Goal: Check status: Check status

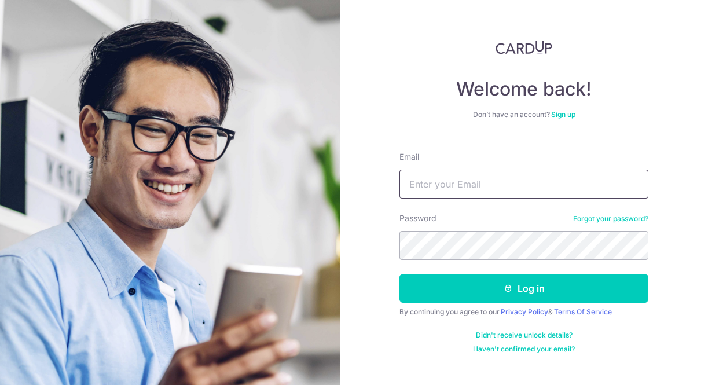
type input "[EMAIL_ADDRESS][DOMAIN_NAME]"
click at [524, 288] on button "Log in" at bounding box center [523, 288] width 249 height 29
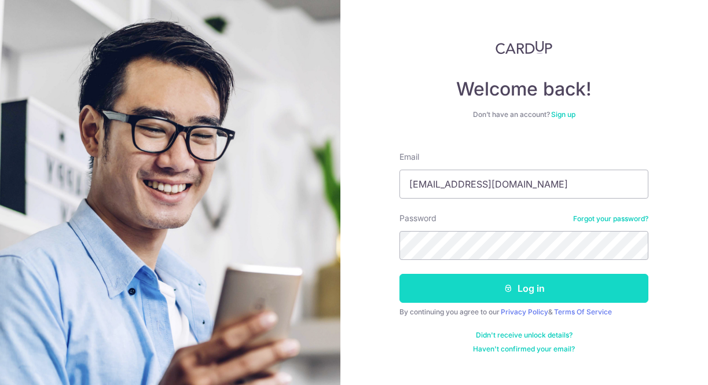
click at [461, 285] on button "Log in" at bounding box center [523, 288] width 249 height 29
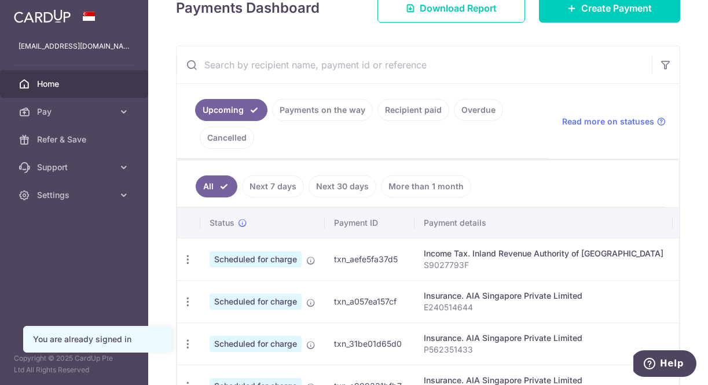
scroll to position [189, 0]
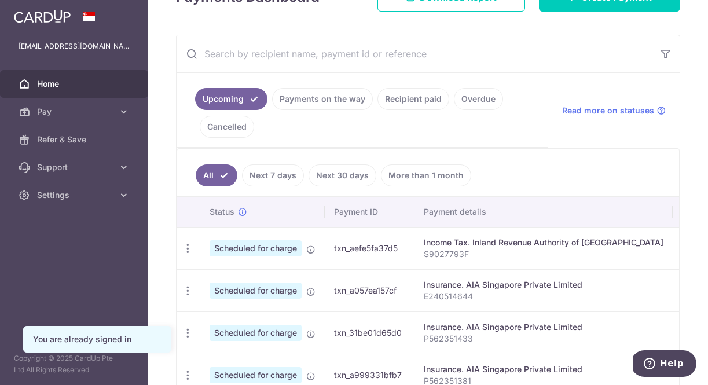
click at [215, 127] on link "Cancelled" at bounding box center [227, 127] width 54 height 22
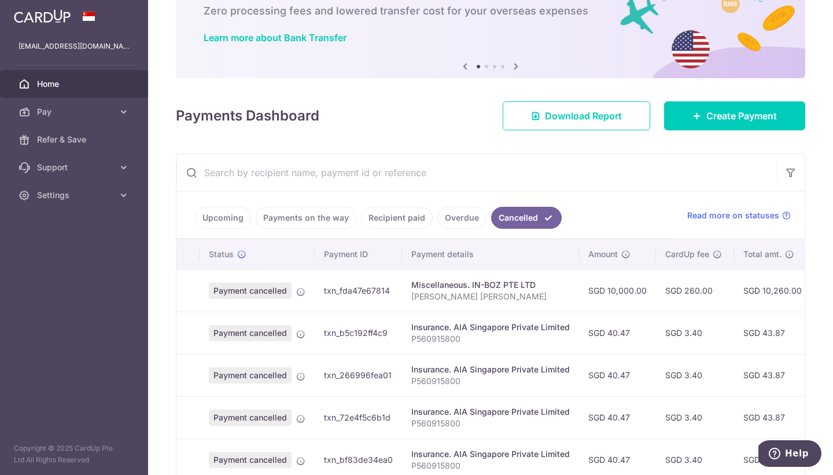
scroll to position [53, 0]
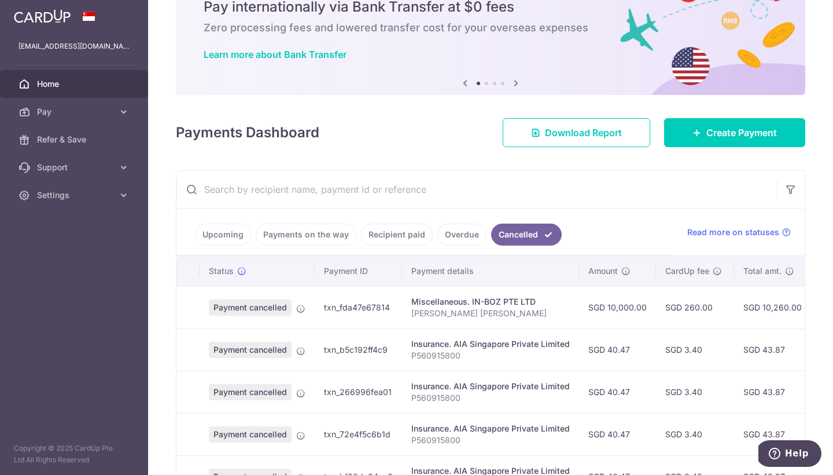
click at [443, 230] on link "Overdue" at bounding box center [461, 234] width 49 height 22
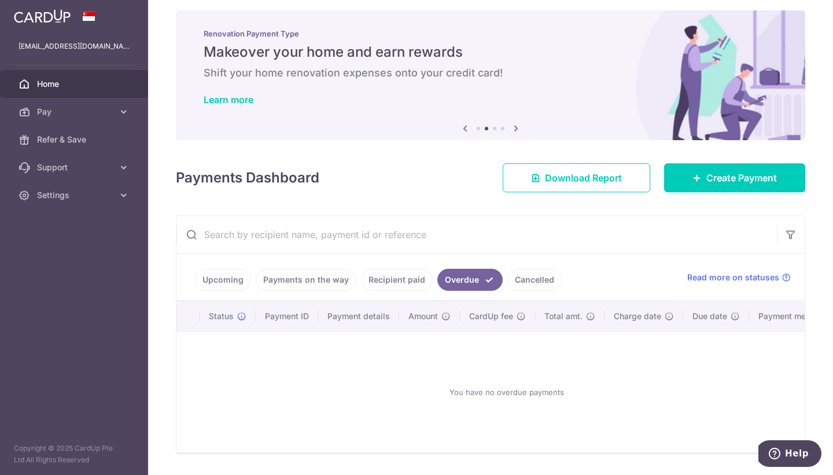
click at [235, 281] on link "Upcoming" at bounding box center [223, 280] width 56 height 22
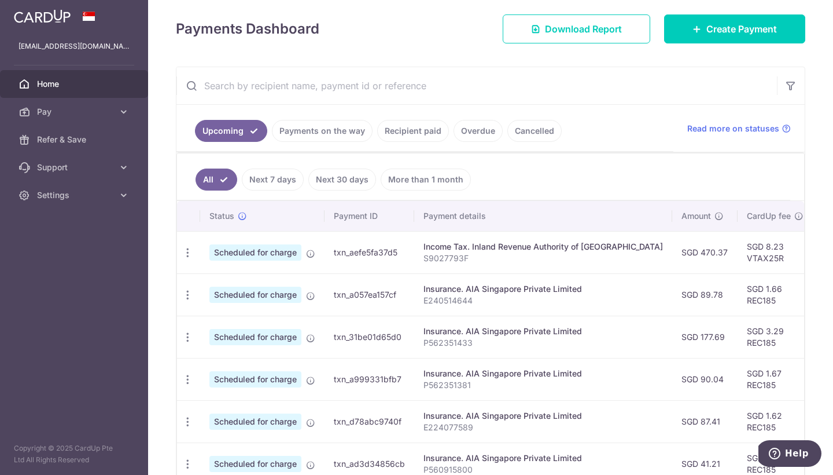
scroll to position [187, 0]
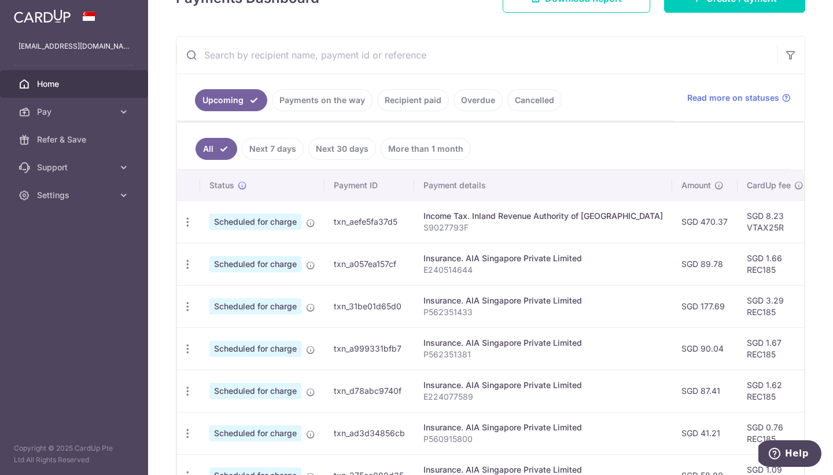
click at [476, 109] on link "Overdue" at bounding box center [478, 100] width 49 height 22
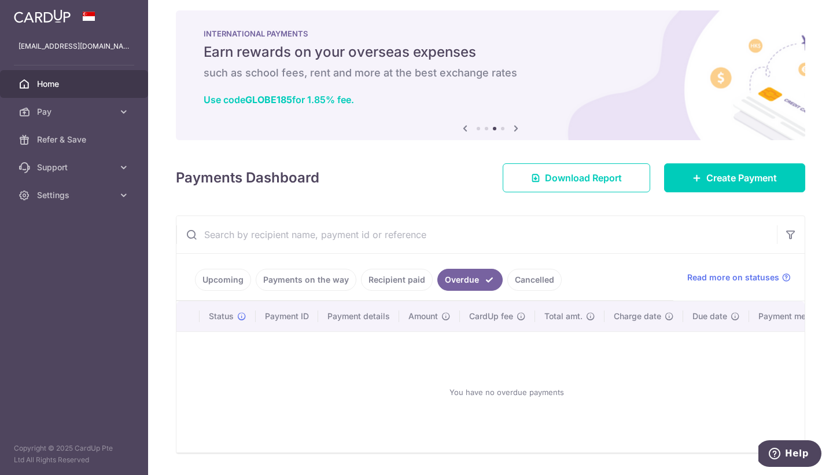
click at [707, 283] on div "Upcoming Payments on the way Recipient paid Overdue Cancelled Read more on stat…" at bounding box center [490, 276] width 628 height 47
click at [394, 286] on link "Recipient paid" at bounding box center [397, 280] width 72 height 22
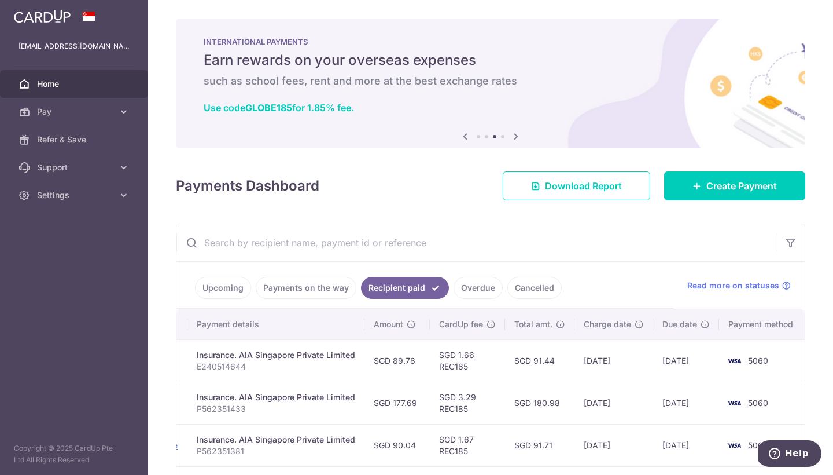
scroll to position [0, 0]
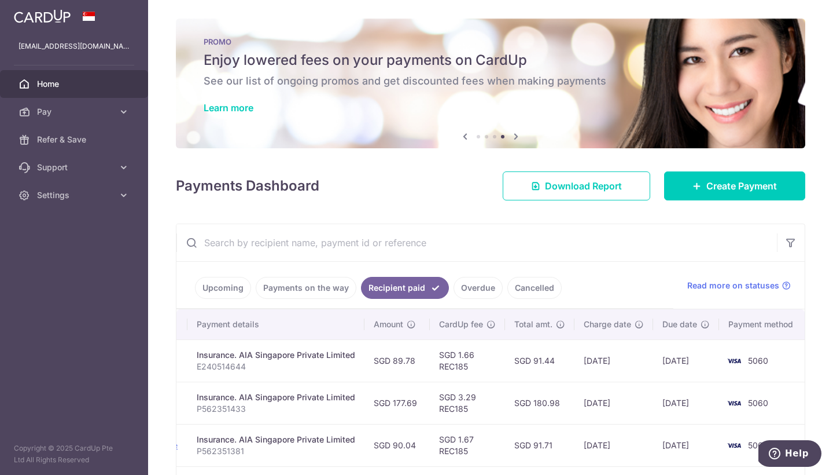
click at [305, 281] on link "Payments on the way" at bounding box center [306, 288] width 101 height 22
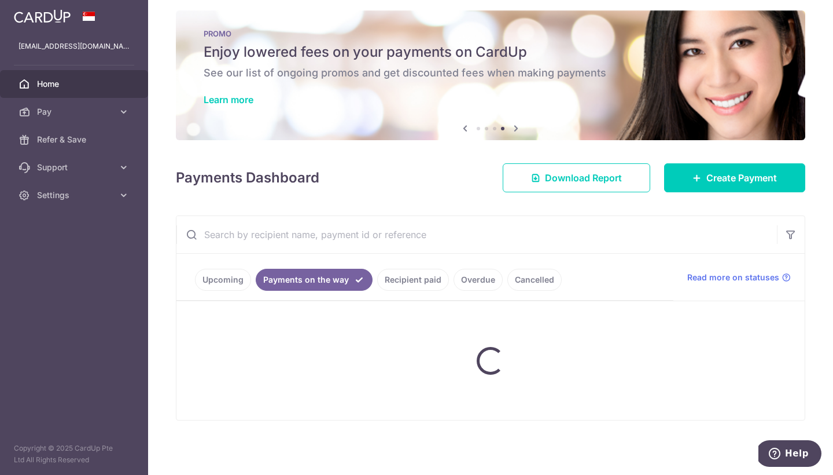
scroll to position [8, 0]
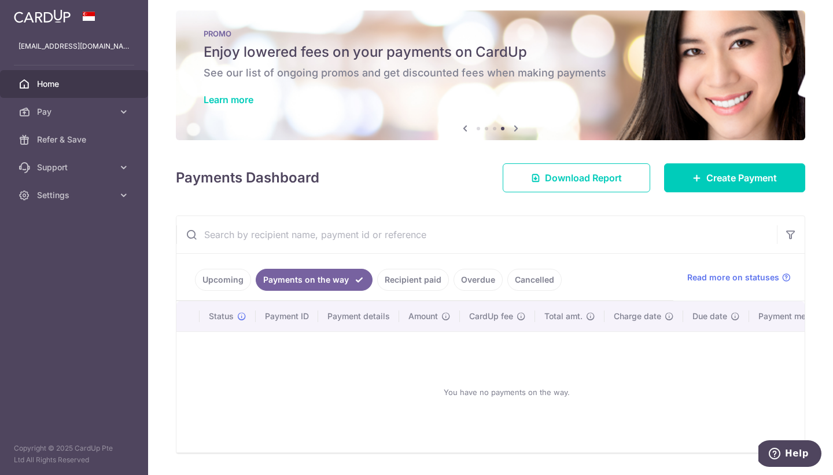
click at [214, 270] on link "Upcoming" at bounding box center [223, 280] width 56 height 22
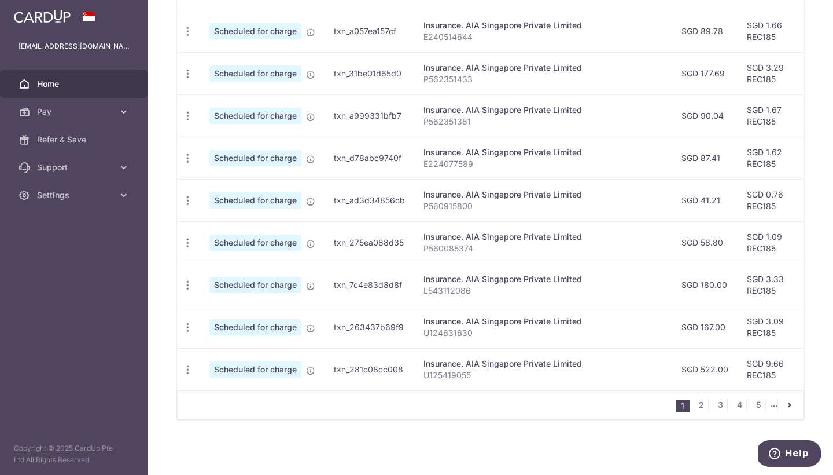
scroll to position [420, 0]
